Goal: Task Accomplishment & Management: Manage account settings

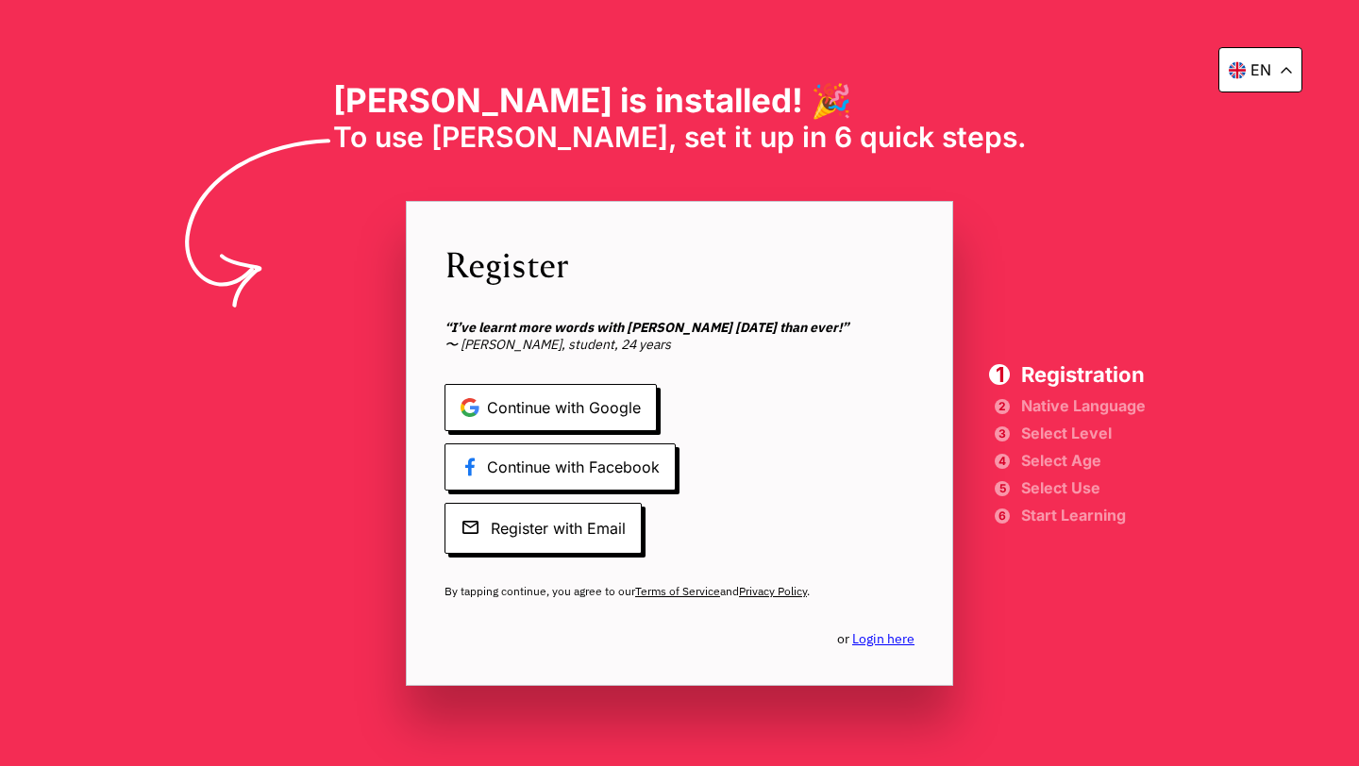
click at [1280, 82] on div "en" at bounding box center [1260, 69] width 84 height 45
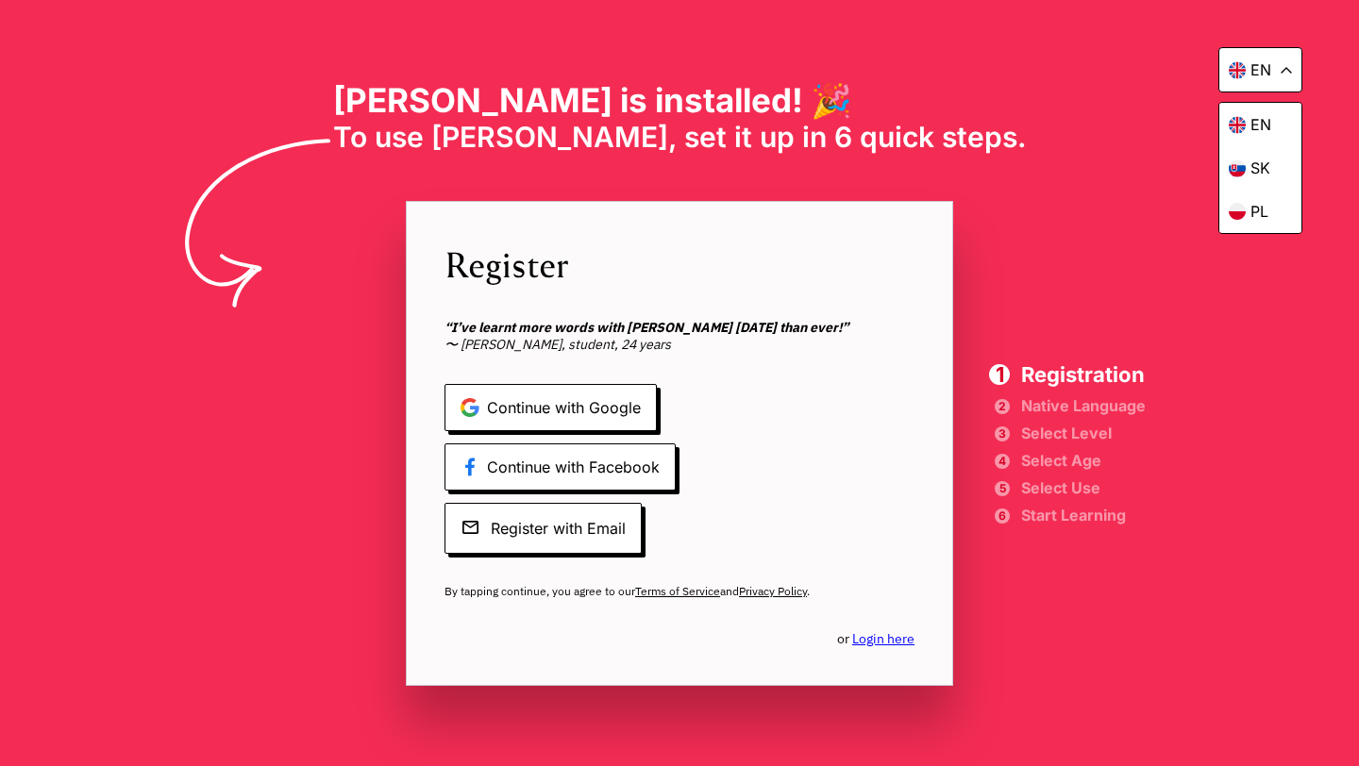
click at [1073, 202] on div "en en sk [PERSON_NAME] is installed! 🎉 To use [PERSON_NAME], set it up in 6 qui…" at bounding box center [679, 383] width 1359 height 766
click at [1032, 354] on div "en en sk [PERSON_NAME] is installed! 🎉 To use [PERSON_NAME], set it up in 6 qui…" at bounding box center [679, 383] width 1359 height 766
click at [871, 646] on link "Login here" at bounding box center [883, 638] width 62 height 17
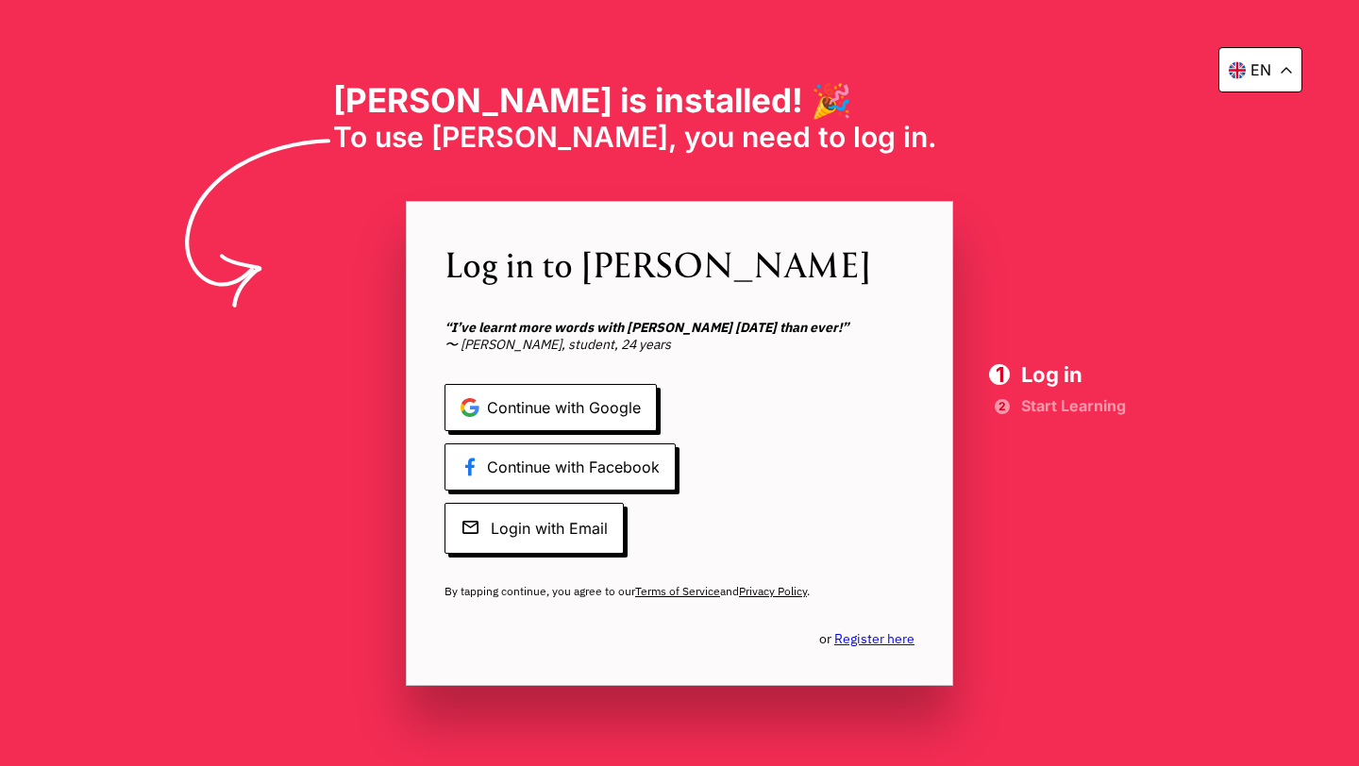
click at [871, 647] on div "Log in to [PERSON_NAME] “I’ve learnt more words with [PERSON_NAME] [DATE] than …" at bounding box center [679, 443] width 547 height 485
click at [865, 640] on link "Register here" at bounding box center [874, 638] width 80 height 17
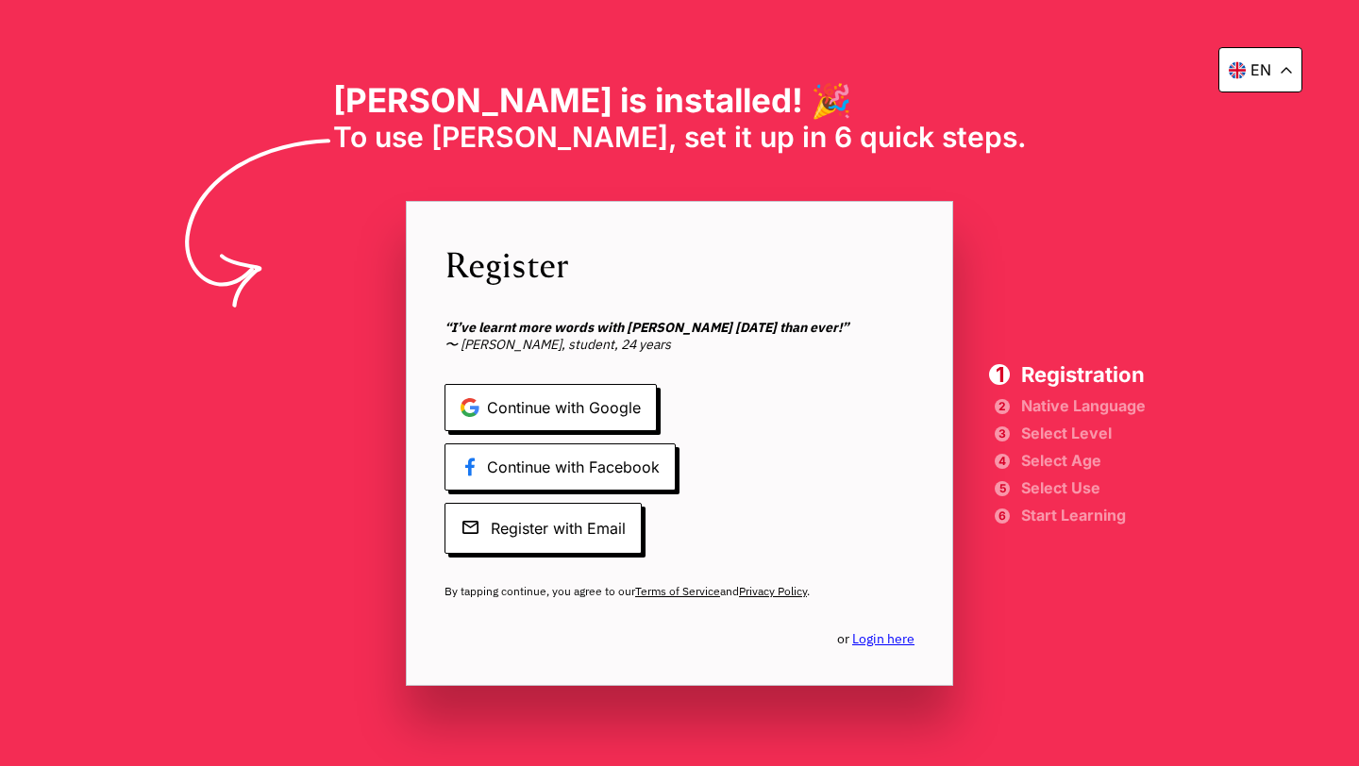
click at [865, 640] on link "Login here" at bounding box center [883, 638] width 62 height 17
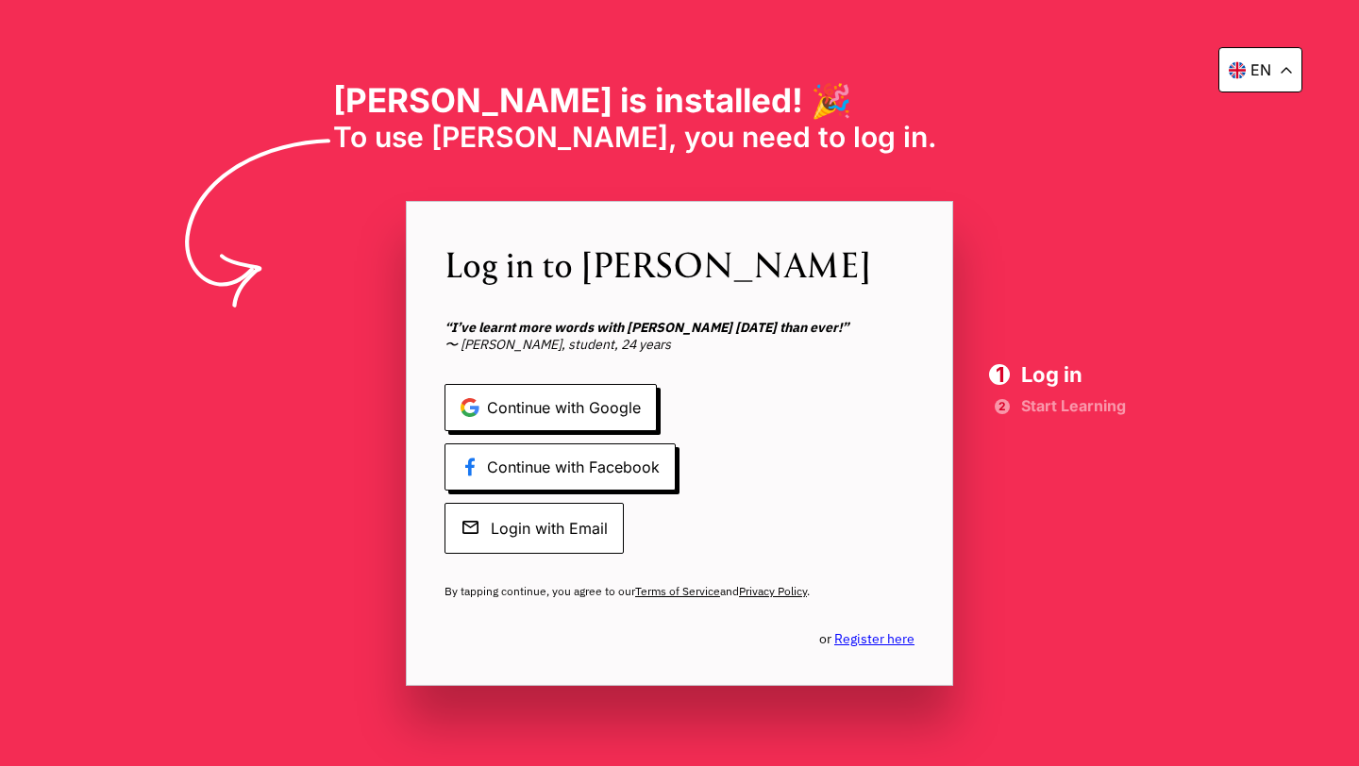
click at [533, 524] on span "Login with Email" at bounding box center [534, 528] width 179 height 51
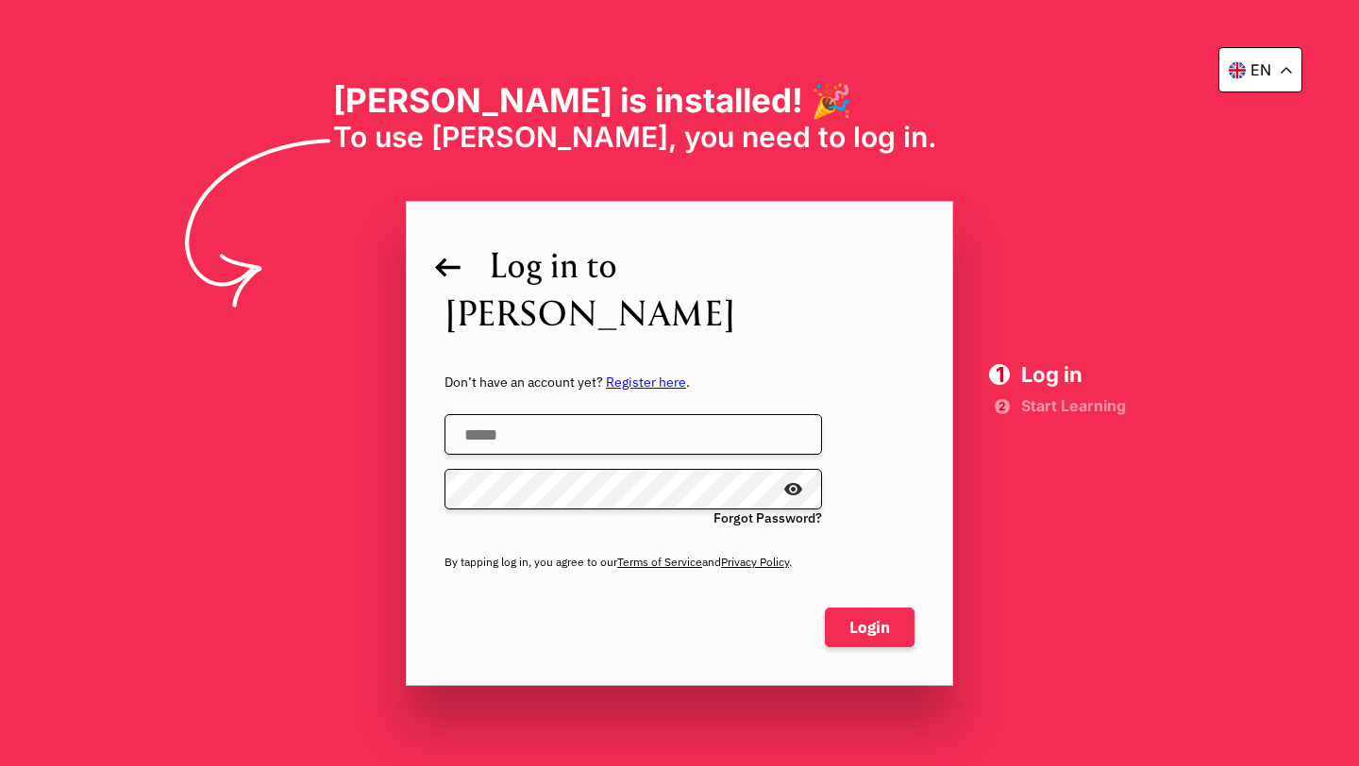
click at [456, 272] on icon at bounding box center [447, 268] width 25 height 20
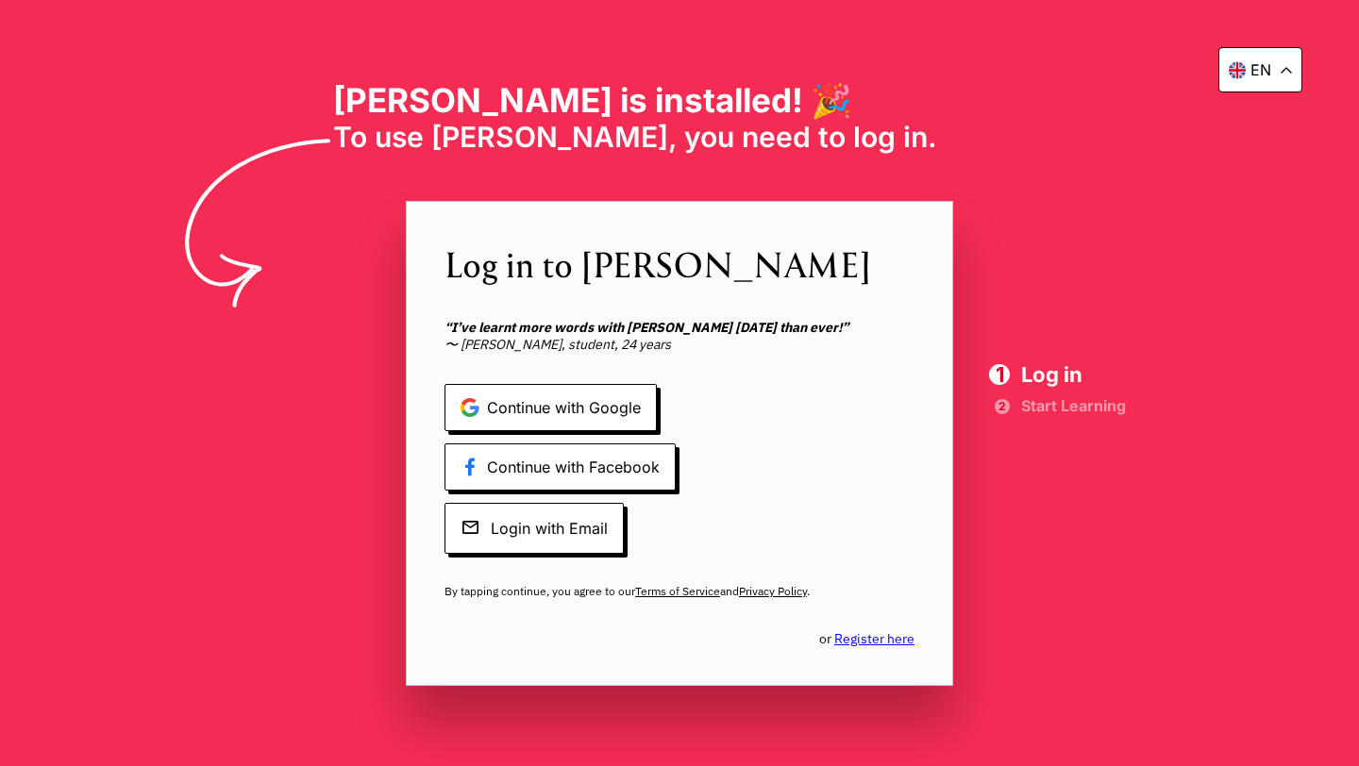
click at [456, 274] on span "Log in to [PERSON_NAME]" at bounding box center [680, 264] width 470 height 48
